Goal: Communication & Community: Answer question/provide support

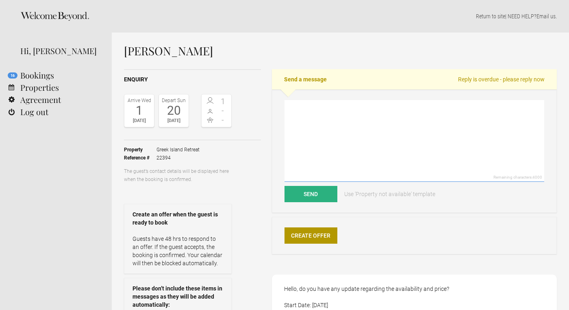
click at [324, 122] on textarea at bounding box center [415, 141] width 260 height 82
click at [464, 108] on textarea "Hello and so sorry for the delay in my response we were in meetings [PERSON_NAM…" at bounding box center [415, 141] width 260 height 82
click at [474, 109] on textarea "Hello and so sorry for the delay in my response we were in meetings allday" at bounding box center [415, 141] width 260 height 82
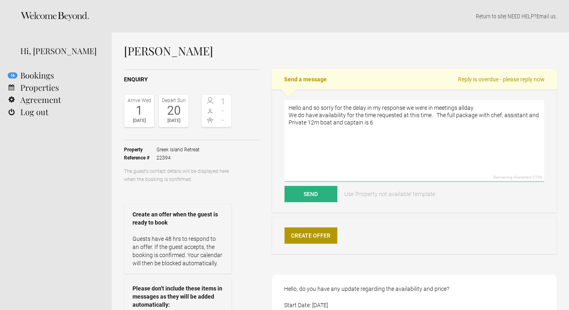
click at [320, 123] on textarea "Hello and so sorry for the delay in my response we were in meetings allday. We …" at bounding box center [415, 141] width 260 height 82
click at [387, 122] on textarea "Hello and so sorry for the delay in my response we were in meetings allday. We …" at bounding box center [415, 141] width 260 height 82
click at [442, 122] on textarea "Hello and so sorry for the delay in my response we were in meetings allday. We …" at bounding box center [415, 141] width 260 height 82
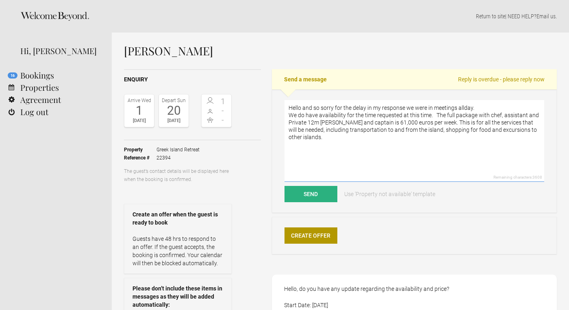
click at [437, 123] on textarea "Hello and so sorry for the delay in my response we were in meetings allday. We …" at bounding box center [415, 141] width 260 height 82
click at [437, 124] on textarea "Hello and so sorry for the delay in my response we were in meetings allday. We …" at bounding box center [415, 141] width 260 height 82
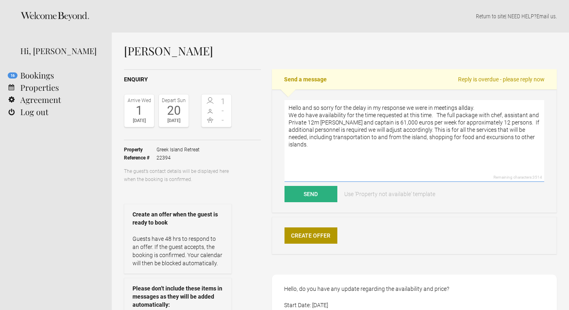
click at [446, 131] on textarea "Hello and so sorry for the delay in my response we were in meetings allday. We …" at bounding box center [415, 141] width 260 height 82
click at [449, 131] on textarea "Hello and so sorry for the delay in my response we were in meetings allday. We …" at bounding box center [415, 141] width 260 height 82
click at [310, 144] on textarea "Hello and so sorry for the delay in my response we were in meetings allday. We …" at bounding box center [415, 141] width 260 height 82
click at [327, 123] on textarea "Hello and so sorry for the delay in my response we were in meetings allday. We …" at bounding box center [415, 141] width 260 height 82
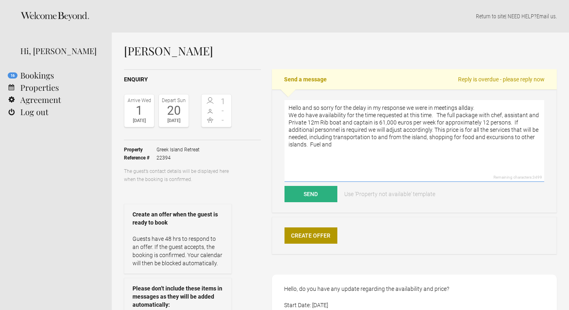
click at [342, 123] on textarea "Hello and so sorry for the delay in my response we were in meetings allday. We …" at bounding box center [415, 141] width 260 height 82
click at [344, 146] on textarea "Hello and so sorry for the delay in my response we were in meetings allday. We …" at bounding box center [415, 141] width 260 height 82
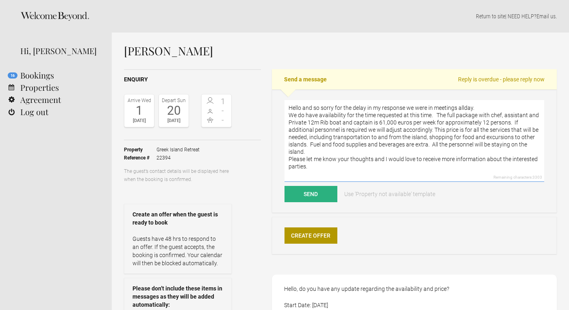
click at [374, 161] on textarea "Hello and so sorry for the delay in my response we were in meetings allday. We …" at bounding box center [415, 141] width 260 height 82
click at [386, 159] on textarea "Hello and so sorry for the delay in my response we were in meetings allday. We …" at bounding box center [415, 141] width 260 height 82
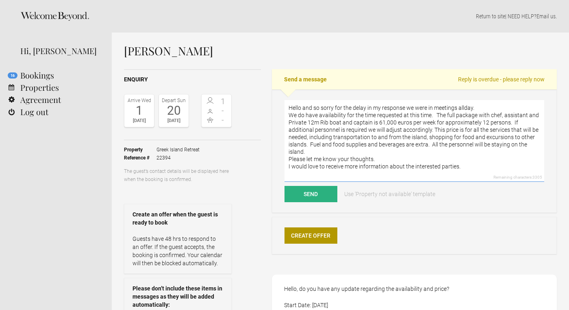
click at [461, 167] on textarea "Hello and so sorry for the delay in my response we were in meetings allday. We …" at bounding box center [415, 141] width 260 height 82
click at [465, 109] on textarea "Hello and so sorry for the delay in my response we were in meetings allday. We …" at bounding box center [415, 141] width 260 height 82
type textarea "Hello and so sorry for the delay in my response we were in meetings all day. We…"
click at [306, 196] on button "Send" at bounding box center [311, 194] width 53 height 16
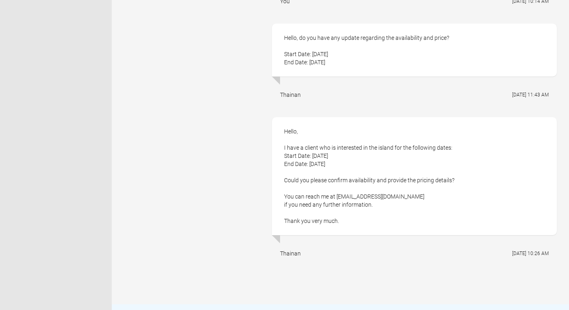
scroll to position [403, 0]
drag, startPoint x: 337, startPoint y: 195, endPoint x: 419, endPoint y: 194, distance: 81.3
click at [419, 194] on div "Hello, I have a client who is interested in the island for the following dates:…" at bounding box center [414, 175] width 285 height 118
copy div "[EMAIL_ADDRESS][DOMAIN_NAME]"
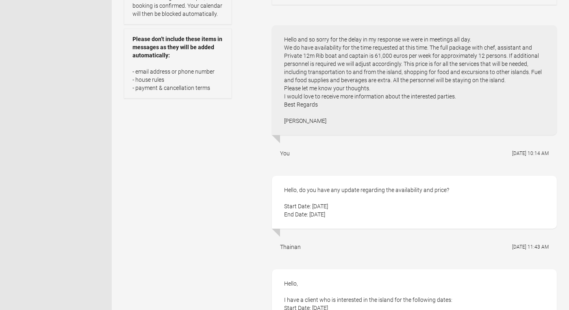
scroll to position [244, 0]
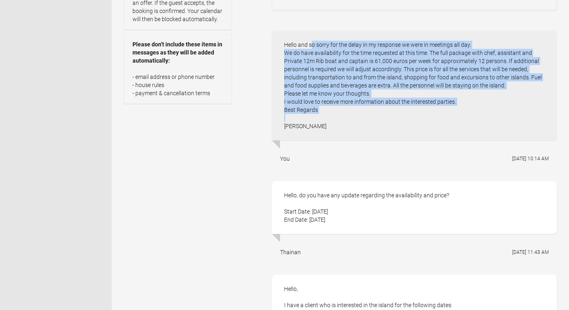
drag, startPoint x: 285, startPoint y: 44, endPoint x: 309, endPoint y: 134, distance: 93.0
click at [309, 134] on div "Hello and so sorry for the delay in my response we were in meetings all day. We…" at bounding box center [414, 85] width 285 height 110
copy div "Hello and so sorry for the delay in my response we were in meetings all day. We…"
click at [322, 133] on div "Hello and so sorry for the delay in my response we were in meetings all day. We…" at bounding box center [414, 85] width 285 height 110
